Goal: Check status: Check status

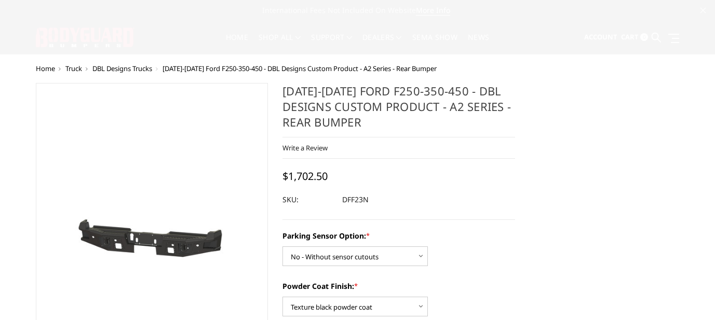
select select "565"
select select "549"
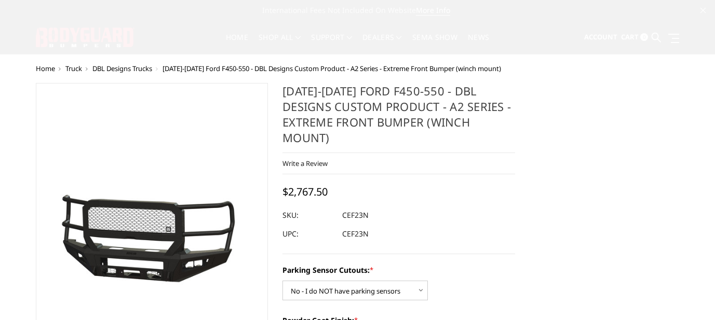
select select "541"
select select "518"
select select "1080"
select select "1695"
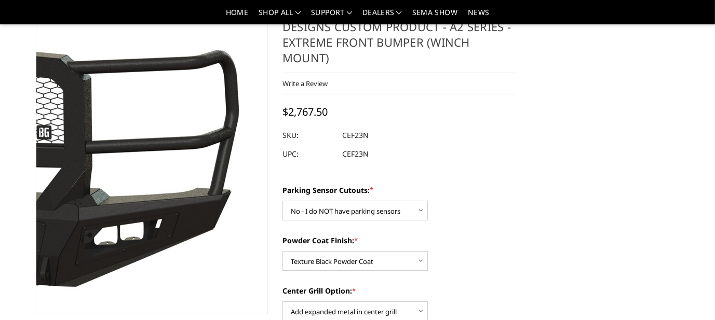
scroll to position [52, 0]
